Goal: Use online tool/utility: Utilize a website feature to perform a specific function

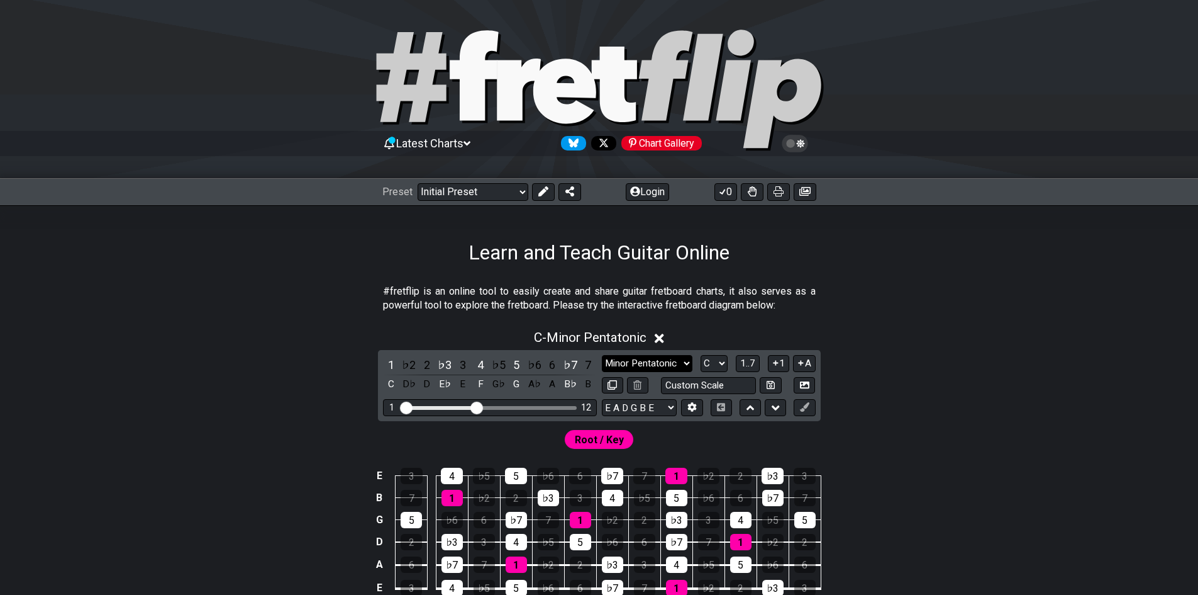
click at [679, 362] on select "Minor Pentatonic Click to edit Minor Pentatonic Major Pentatonic Minor Blues Ma…" at bounding box center [647, 363] width 91 height 17
select select "Phrygian"
click at [602, 355] on select "Minor Pentatonic Click to edit Minor Pentatonic Major Pentatonic Minor Blues Ma…" at bounding box center [647, 363] width 91 height 17
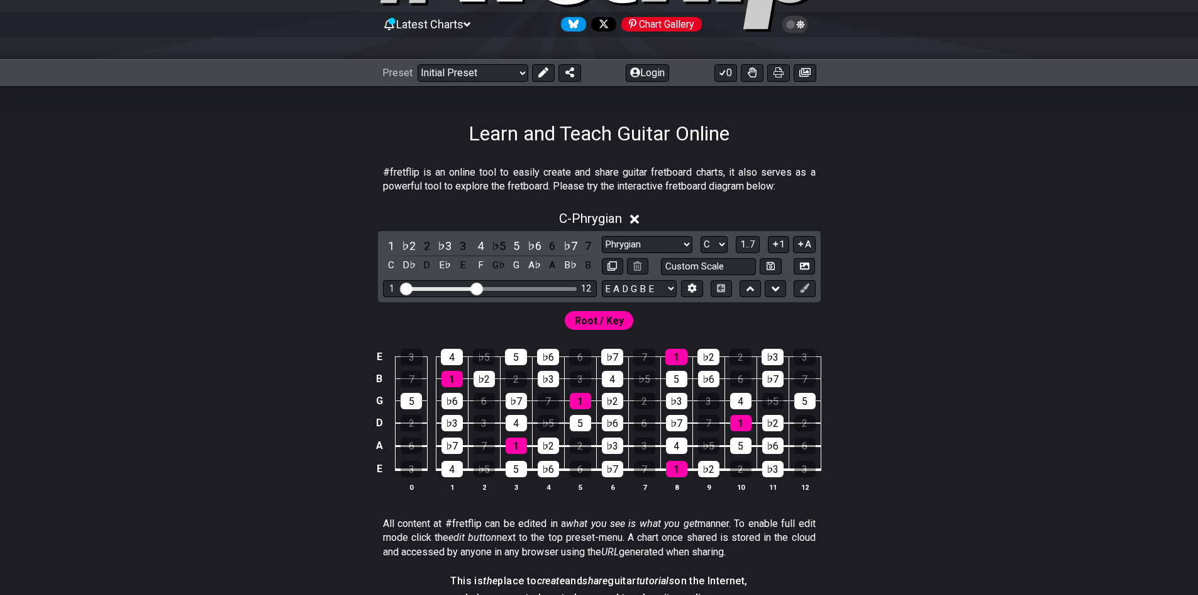
scroll to position [126, 0]
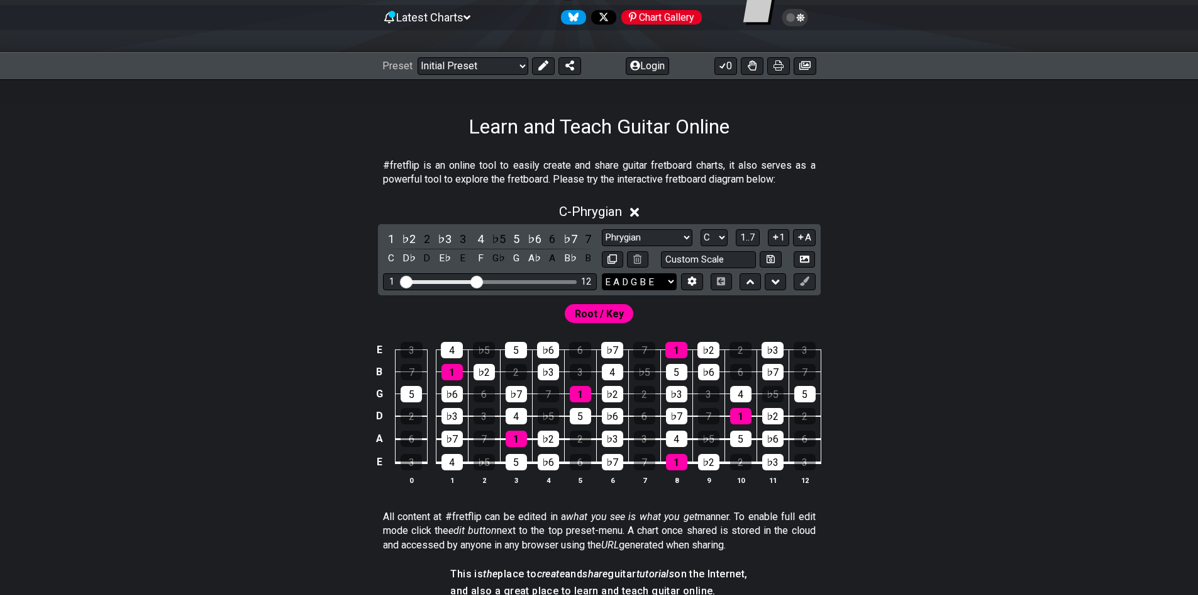
click at [657, 276] on select "E A D G B E E A D G B E E A D G B E B E A D F♯ B A D G C E A D A D G B E E♭ A♭ …" at bounding box center [639, 281] width 75 height 17
drag, startPoint x: 1054, startPoint y: 301, endPoint x: 1040, endPoint y: 313, distance: 18.8
click at [1054, 301] on div "Root / Key" at bounding box center [599, 310] width 981 height 30
click at [380, 461] on td "E" at bounding box center [379, 462] width 15 height 24
click at [379, 461] on td "x" at bounding box center [379, 462] width 15 height 24
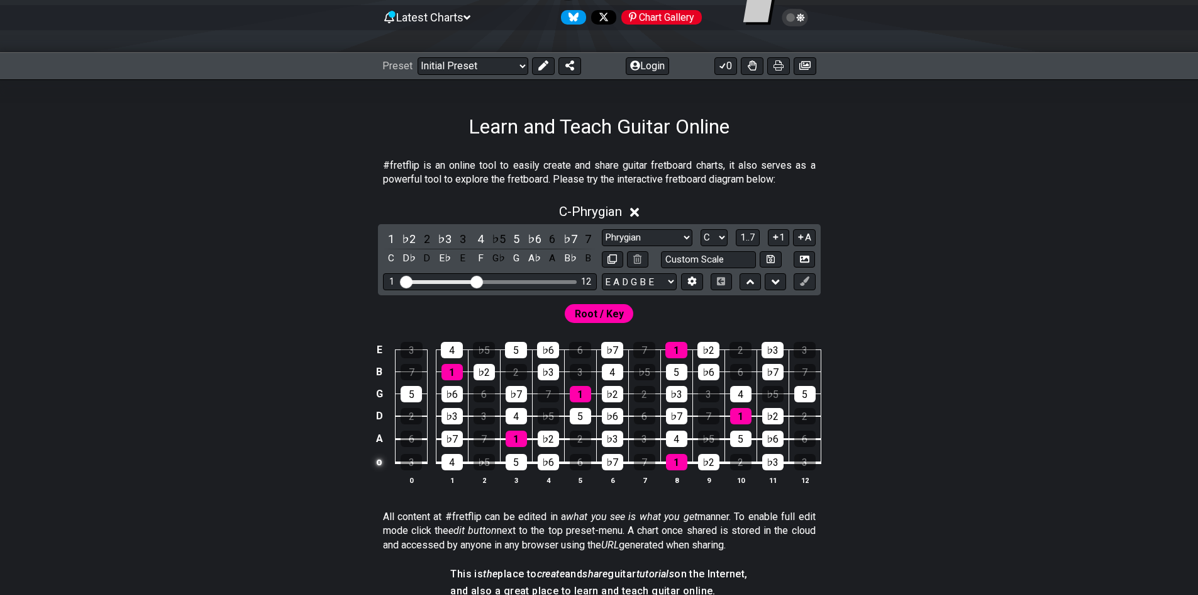
click at [380, 464] on td "o" at bounding box center [379, 462] width 15 height 24
click at [380, 464] on td at bounding box center [379, 462] width 15 height 24
click at [723, 260] on input "text" at bounding box center [709, 259] width 96 height 17
click at [715, 257] on input "text" at bounding box center [709, 259] width 96 height 17
type input "Custom Scale"
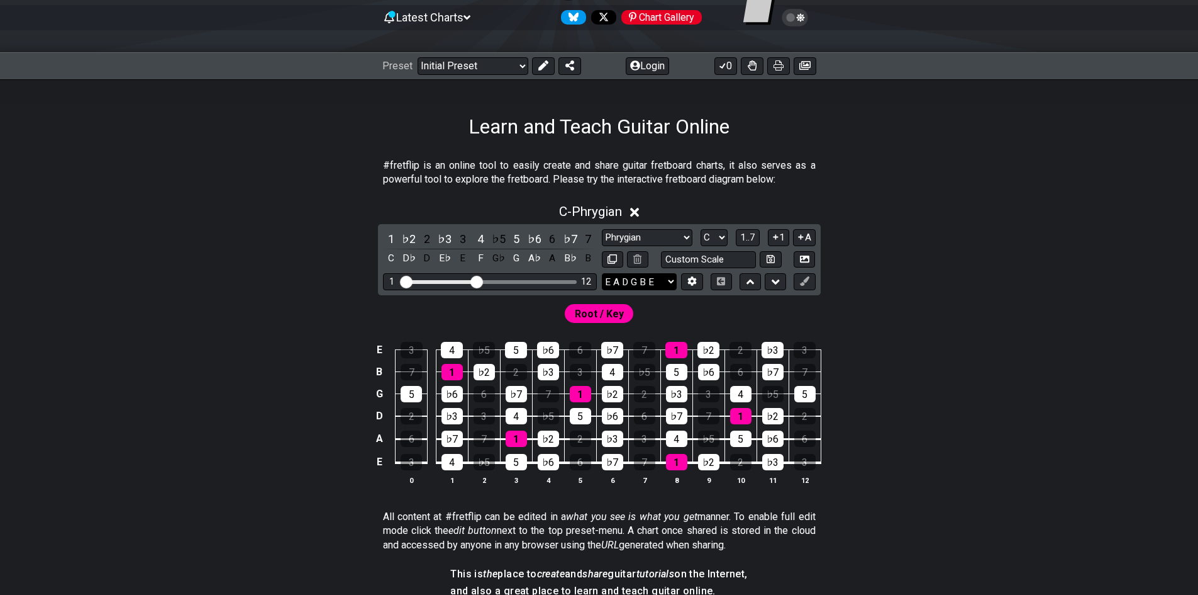
click at [657, 277] on select "E A D G B E E A D G B E E A D G B E B E A D F♯ B A D G C E A D A D G B E E♭ A♭ …" at bounding box center [639, 281] width 75 height 17
select select "C G C F A D"
click at [602, 273] on select "E A D G B E E A D G B E E A D G B E B E A D F♯ B A D G C E A D A D G B E E♭ A♭ …" at bounding box center [639, 281] width 75 height 17
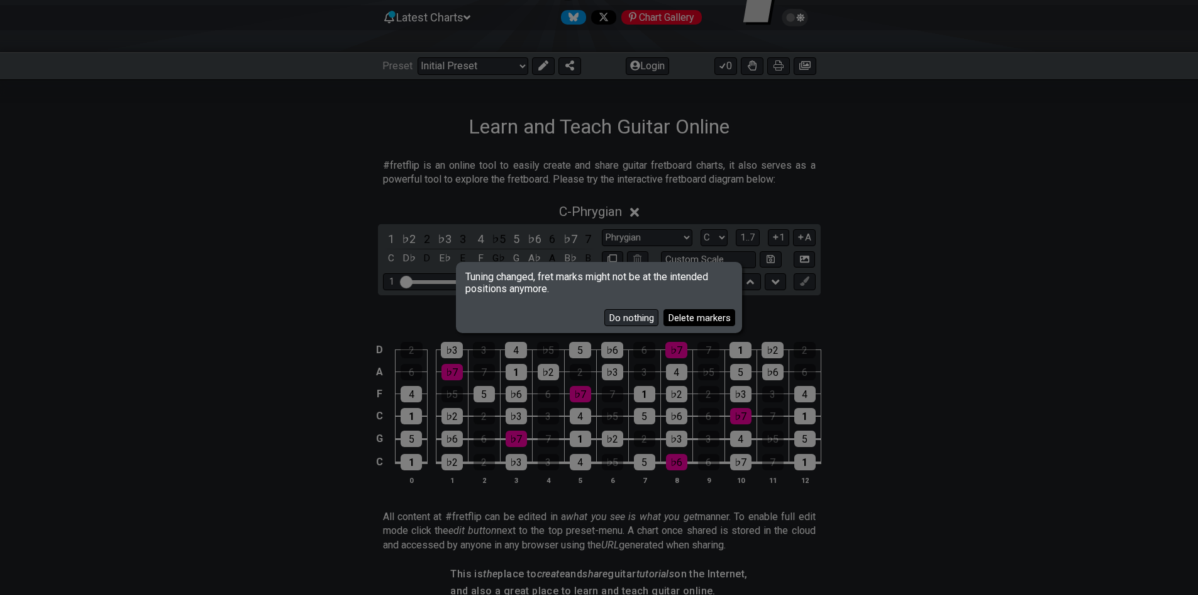
click at [685, 319] on button "Delete markers" at bounding box center [700, 317] width 72 height 17
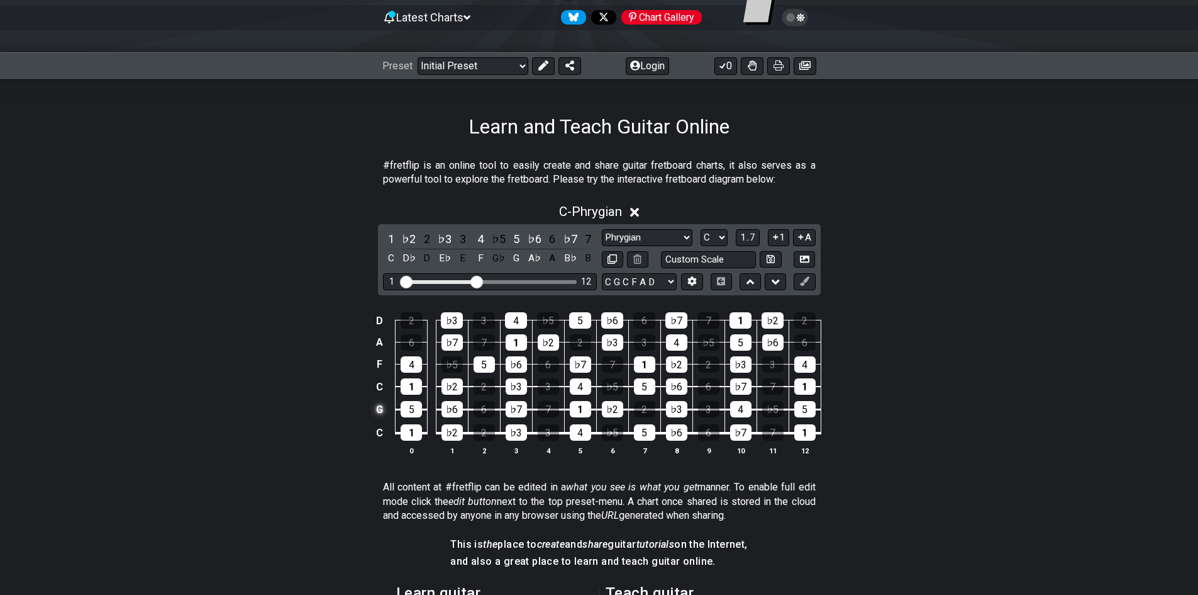
click at [377, 411] on td "G" at bounding box center [379, 409] width 15 height 23
click at [379, 411] on td "x" at bounding box center [379, 409] width 15 height 23
click at [379, 411] on td "o" at bounding box center [379, 409] width 15 height 23
click at [379, 411] on td at bounding box center [379, 409] width 15 height 23
click at [693, 282] on icon at bounding box center [692, 281] width 9 height 9
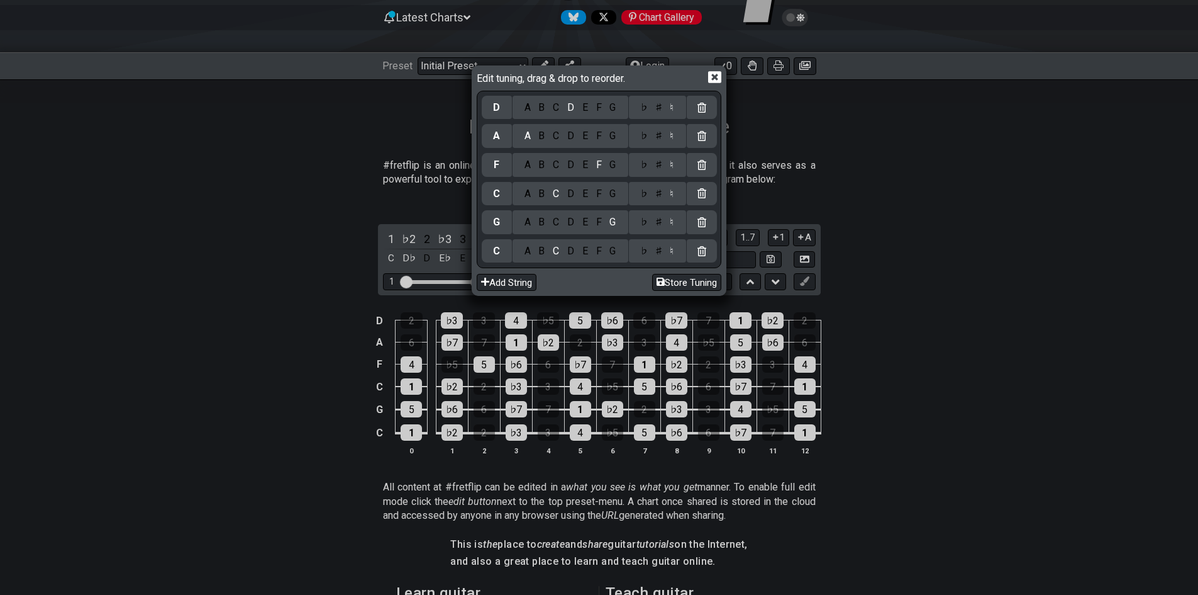
click at [602, 220] on div "F" at bounding box center [599, 222] width 14 height 14
click at [713, 81] on icon at bounding box center [714, 78] width 13 height 12
